Goal: Navigation & Orientation: Find specific page/section

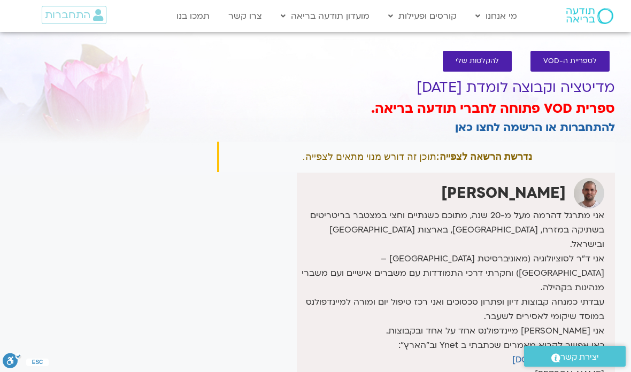
click at [482, 63] on span "להקלטות שלי" at bounding box center [477, 61] width 43 height 8
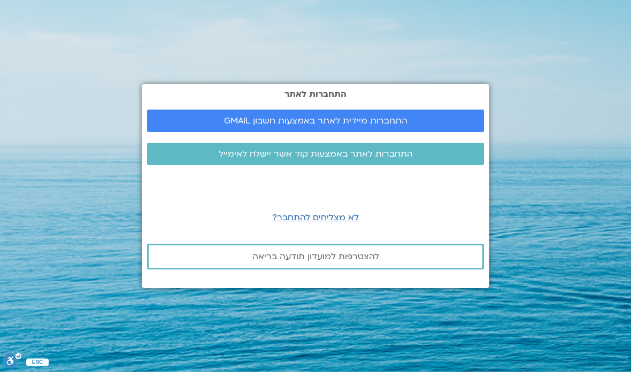
click at [399, 126] on span "התחברות מיידית לאתר באמצעות חשבון GMAIL" at bounding box center [315, 121] width 183 height 10
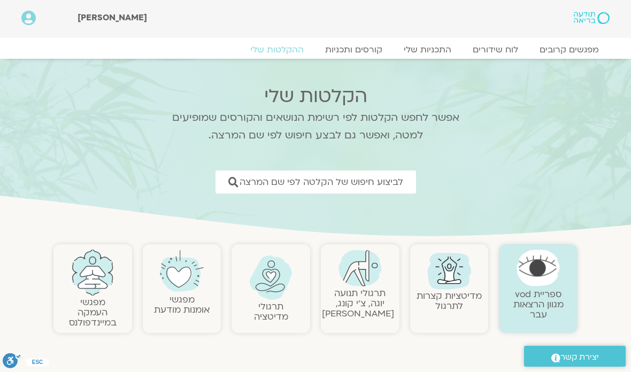
click at [484, 52] on link "לוח שידורים" at bounding box center [495, 49] width 67 height 11
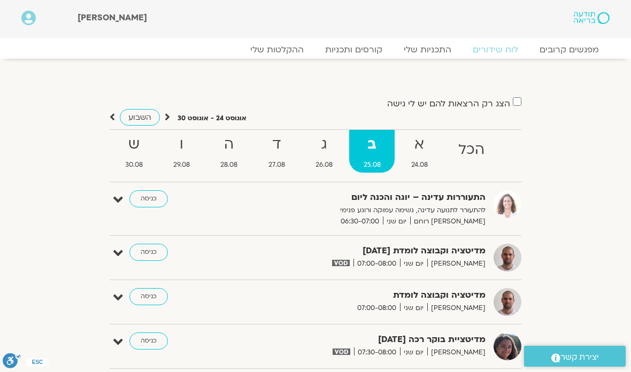
click at [6, 35] on section "שלום ניוה Main Menu אזור אישי הזמנות התנתקות פרטי המורה הוספת אירוע" at bounding box center [315, 19] width 631 height 38
click at [147, 257] on link "כניסה" at bounding box center [148, 252] width 39 height 17
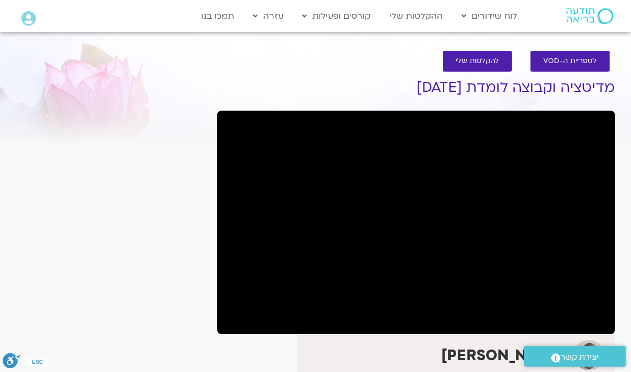
click at [4, 3] on section "Main Menu לוח שידורים לוח שידורים יומי תכניה שבועית ההקלטות שלי קורסים ופעילות …" at bounding box center [315, 16] width 631 height 31
click at [15, 7] on div "Main Menu אזור אישי הזמנות התנתקות פרטי המורה הוספת אירוע" at bounding box center [66, 16] width 111 height 31
